Goal: Task Accomplishment & Management: Use online tool/utility

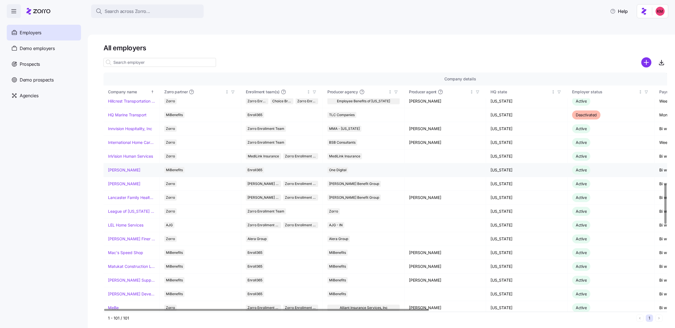
scroll to position [541, 0]
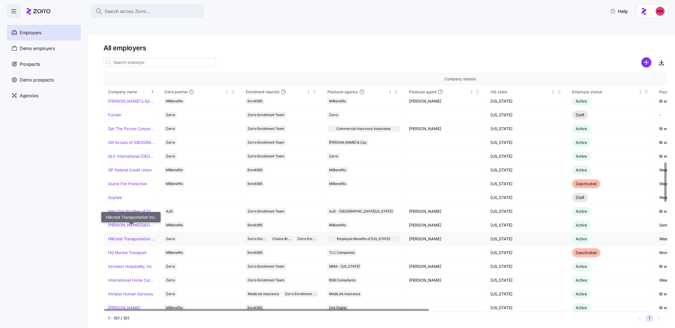
click at [125, 236] on link "Hillcrest Transportation Inc." at bounding box center [131, 239] width 47 height 6
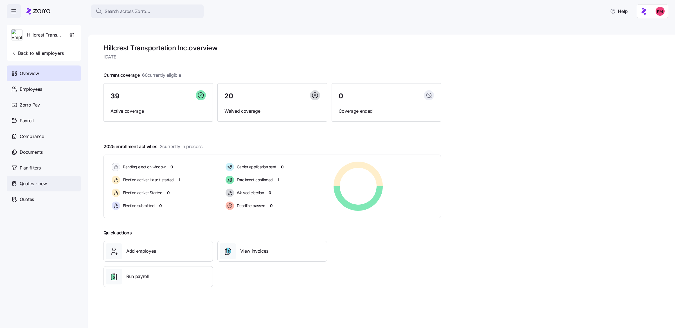
click at [29, 185] on span "Quotes - new" at bounding box center [33, 183] width 27 height 7
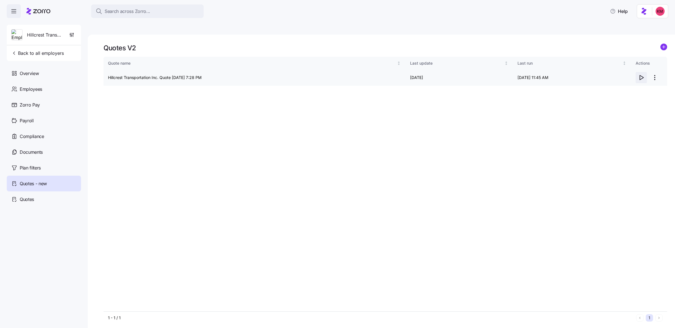
click at [638, 74] on icon "button" at bounding box center [641, 77] width 7 height 7
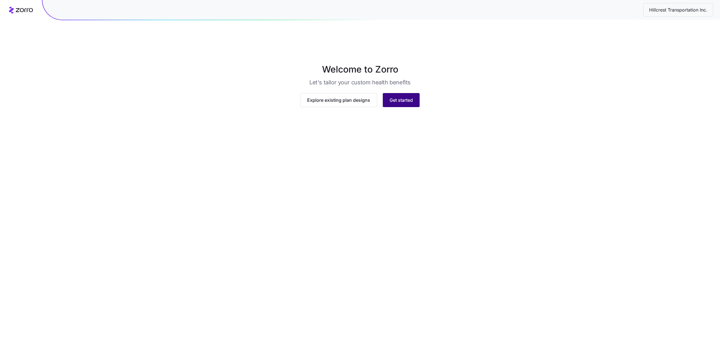
click at [397, 107] on button "Get started" at bounding box center [401, 100] width 37 height 14
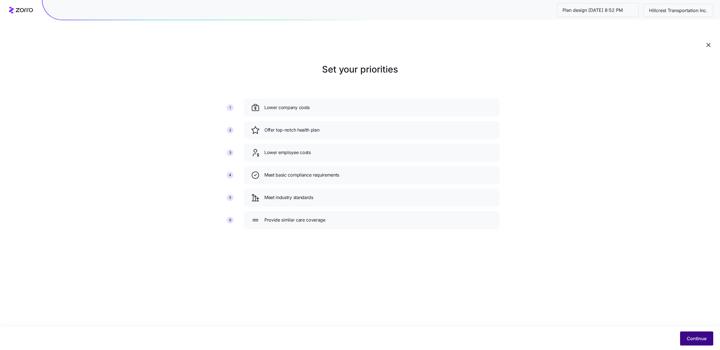
click at [690, 338] on span "Continue" at bounding box center [697, 338] width 20 height 7
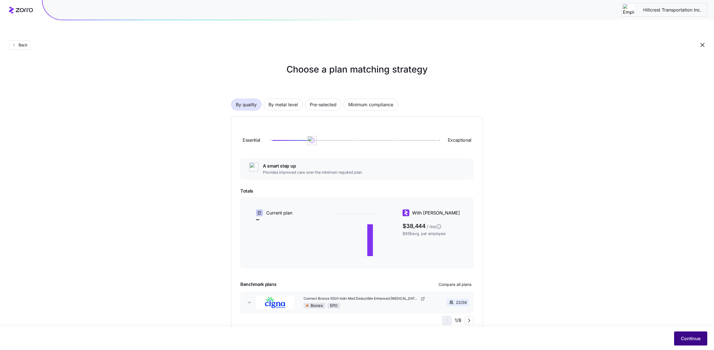
click at [680, 339] on button "Continue" at bounding box center [690, 338] width 33 height 14
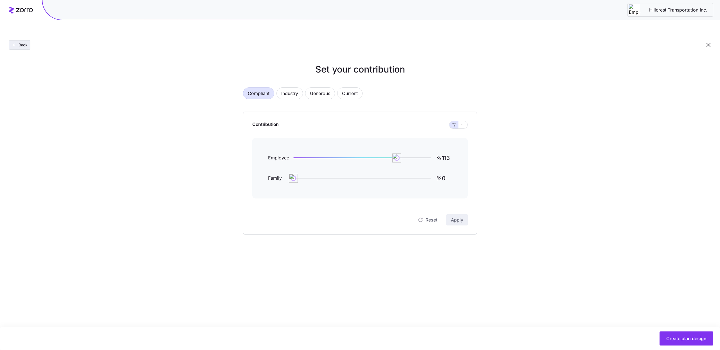
click at [24, 42] on span "Back" at bounding box center [21, 45] width 11 height 6
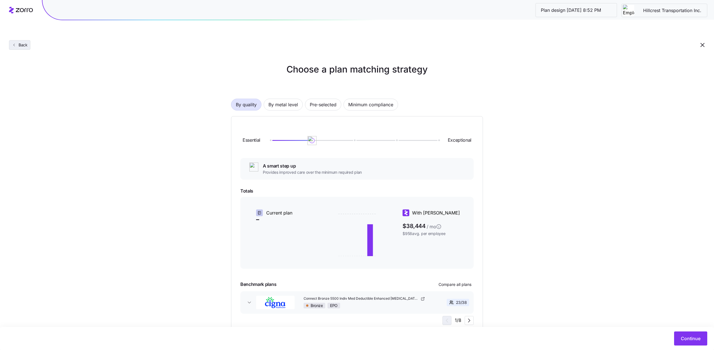
click at [18, 42] on span "Back" at bounding box center [21, 45] width 11 height 6
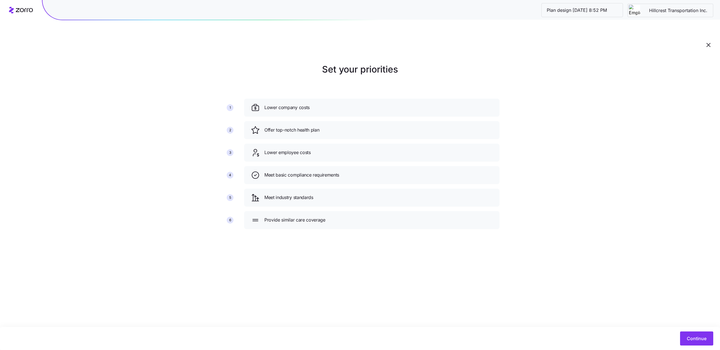
click at [700, 347] on div "Continue" at bounding box center [360, 338] width 720 height 23
click at [698, 341] on span "Continue" at bounding box center [697, 338] width 20 height 7
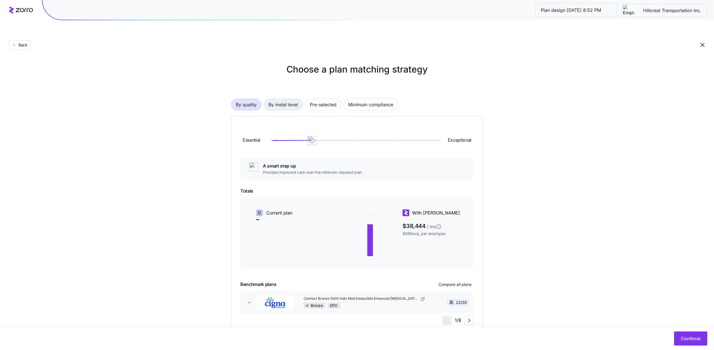
click at [286, 99] on span "By metal level" at bounding box center [283, 104] width 30 height 11
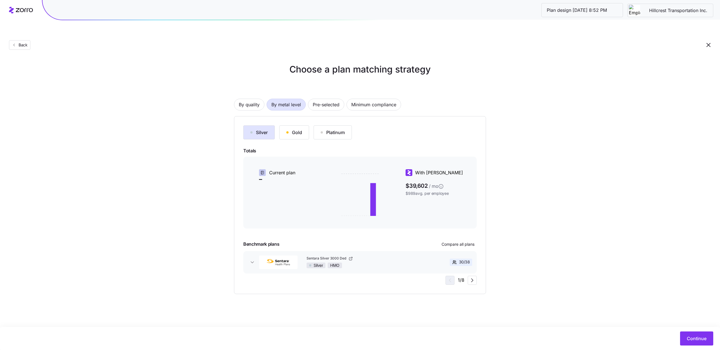
click at [305, 116] on div "Silver Gold Platinum Totals Current plan – With Zorro $39,602 / mo $989 avg. pe…" at bounding box center [360, 205] width 252 height 178
click at [302, 129] on div "Gold" at bounding box center [294, 132] width 16 height 7
click at [690, 340] on span "Continue" at bounding box center [697, 338] width 20 height 7
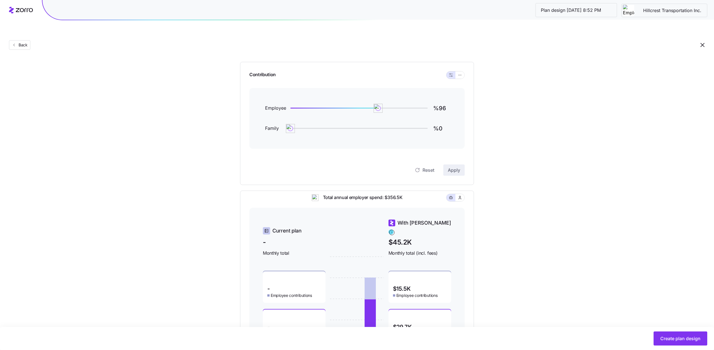
scroll to position [49, 0]
click at [459, 72] on icon "button" at bounding box center [460, 75] width 4 height 7
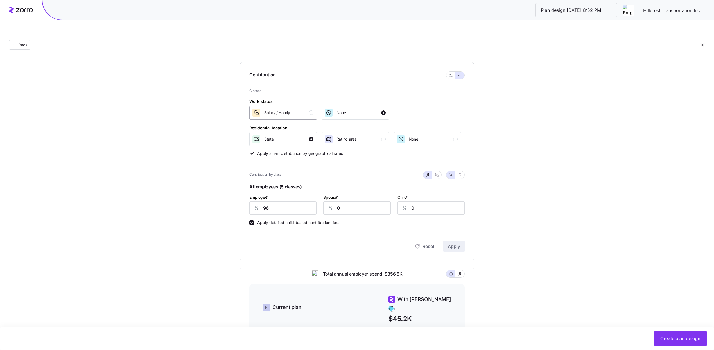
click at [298, 107] on button "Salary / Hourly" at bounding box center [283, 113] width 68 height 14
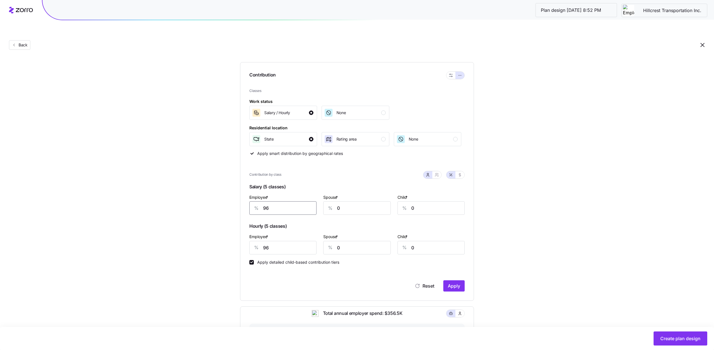
click at [291, 201] on input "96" at bounding box center [282, 207] width 67 height 13
type input "80"
type input "60"
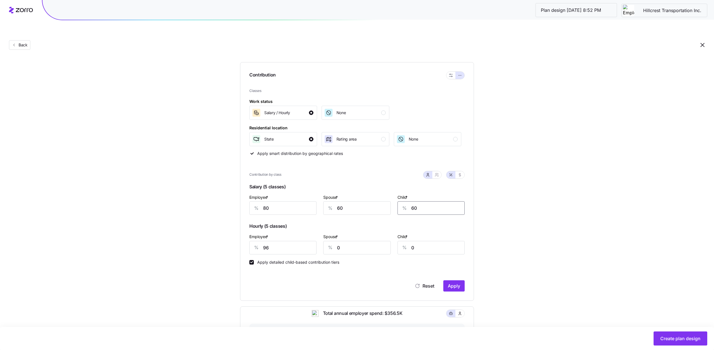
type input "60"
type input "40"
click at [439, 171] on button "button" at bounding box center [436, 174] width 9 height 7
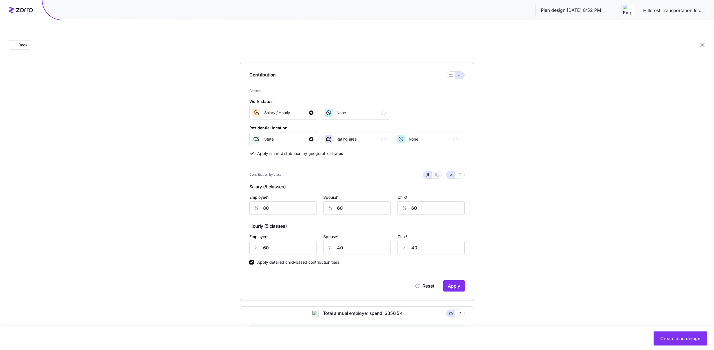
type input "70"
type input "72"
type input "50"
type input "52"
click at [429, 171] on button "button" at bounding box center [427, 174] width 9 height 7
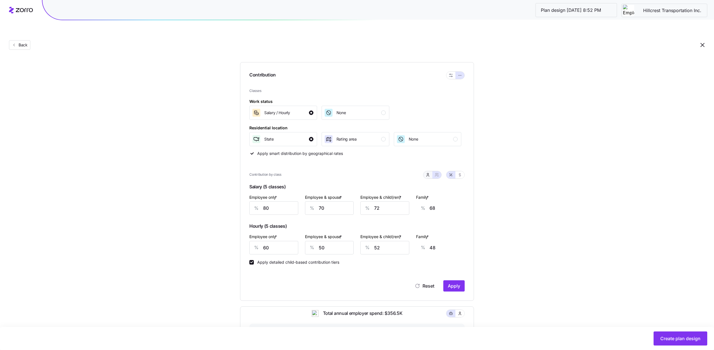
type input "60"
type input "40"
click at [449, 283] on span "Apply" at bounding box center [454, 286] width 12 height 7
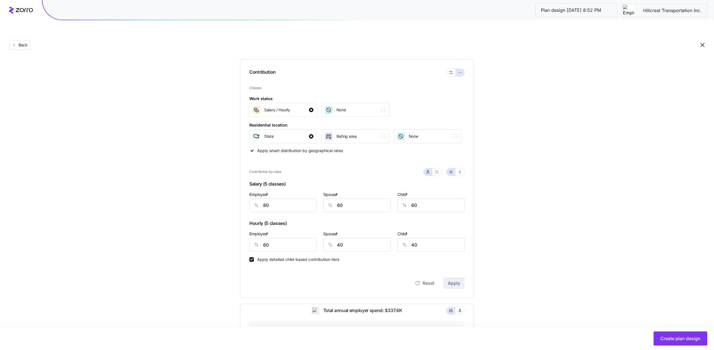
scroll to position [195, 0]
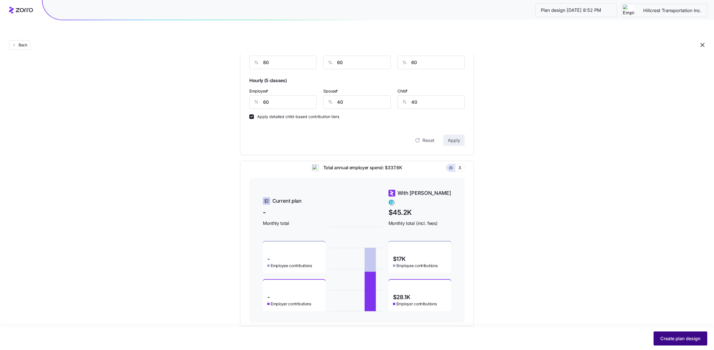
click at [657, 335] on button "Create plan design" at bounding box center [681, 338] width 54 height 14
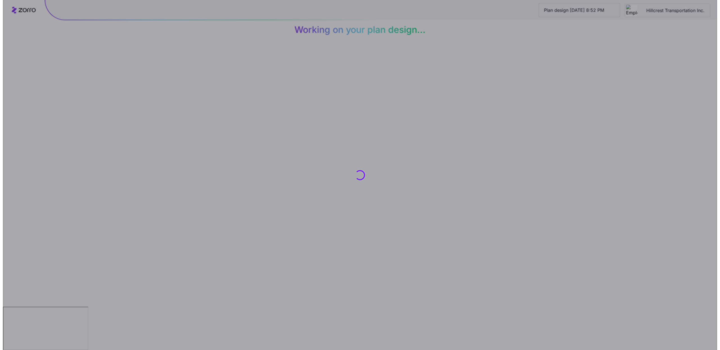
scroll to position [0, 0]
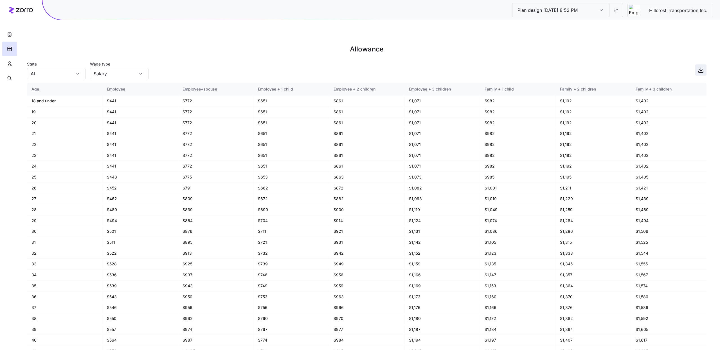
click at [698, 67] on icon "button" at bounding box center [700, 70] width 7 height 7
